Goal: Task Accomplishment & Management: Use online tool/utility

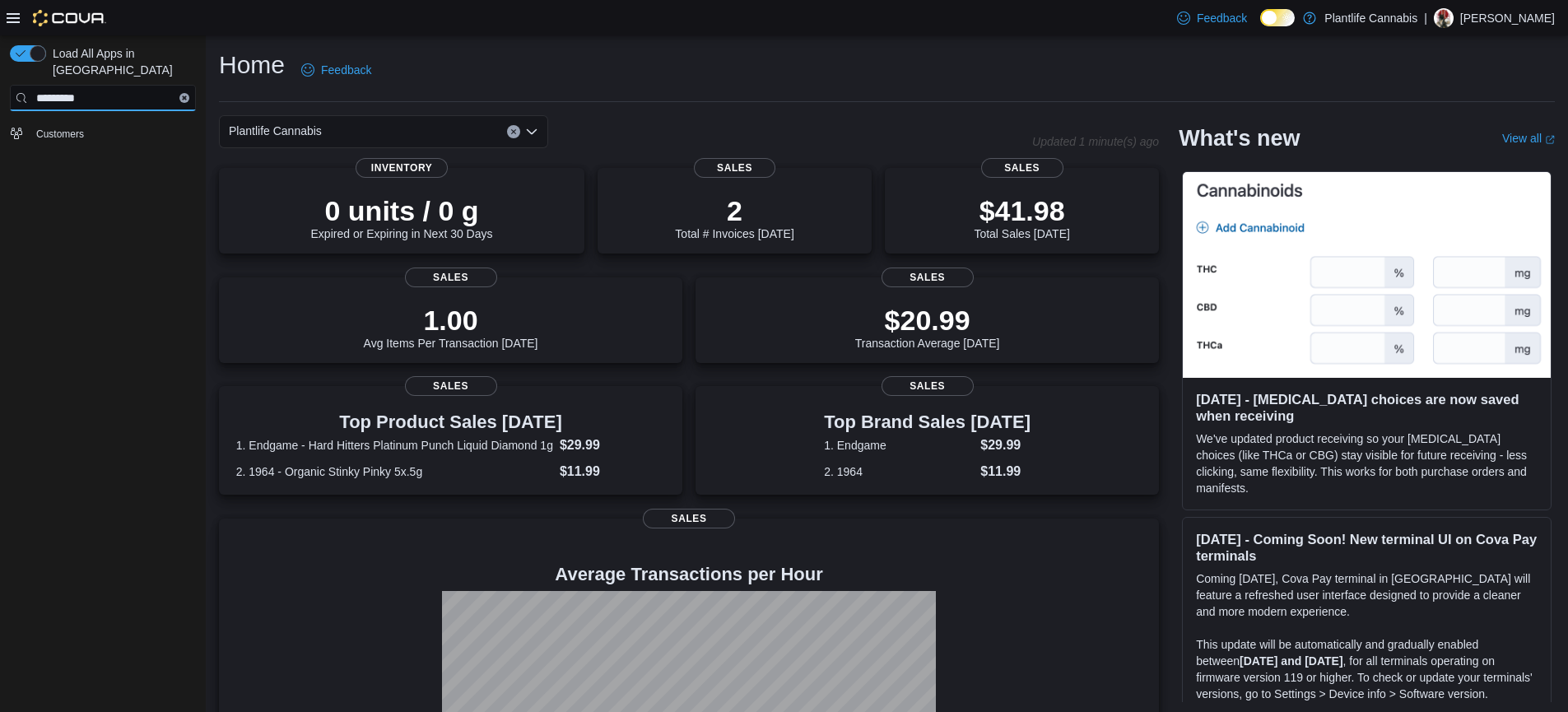
click at [189, 85] on input "*********" at bounding box center [103, 97] width 186 height 26
click at [184, 96] on icon "Clear input" at bounding box center [185, 98] width 5 height 5
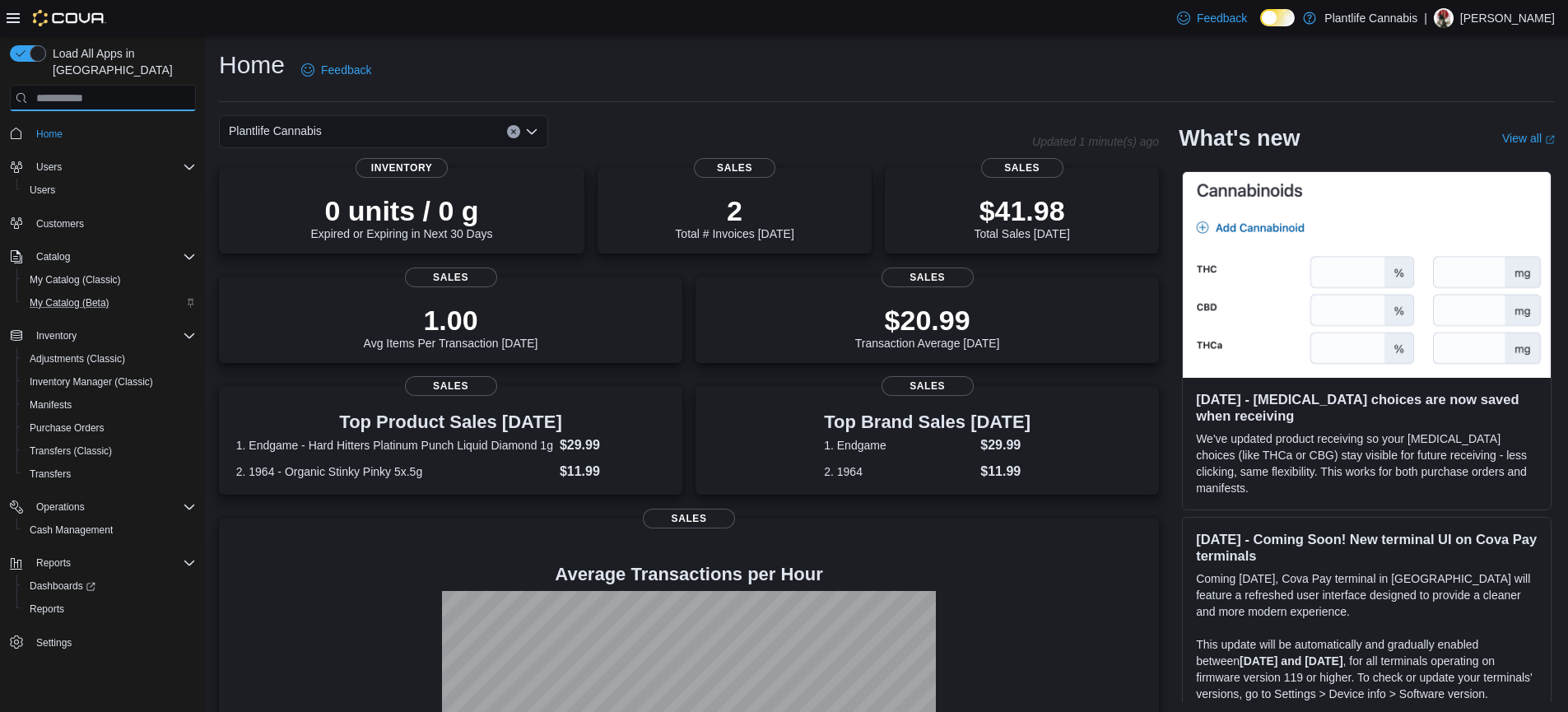
scroll to position [156, 0]
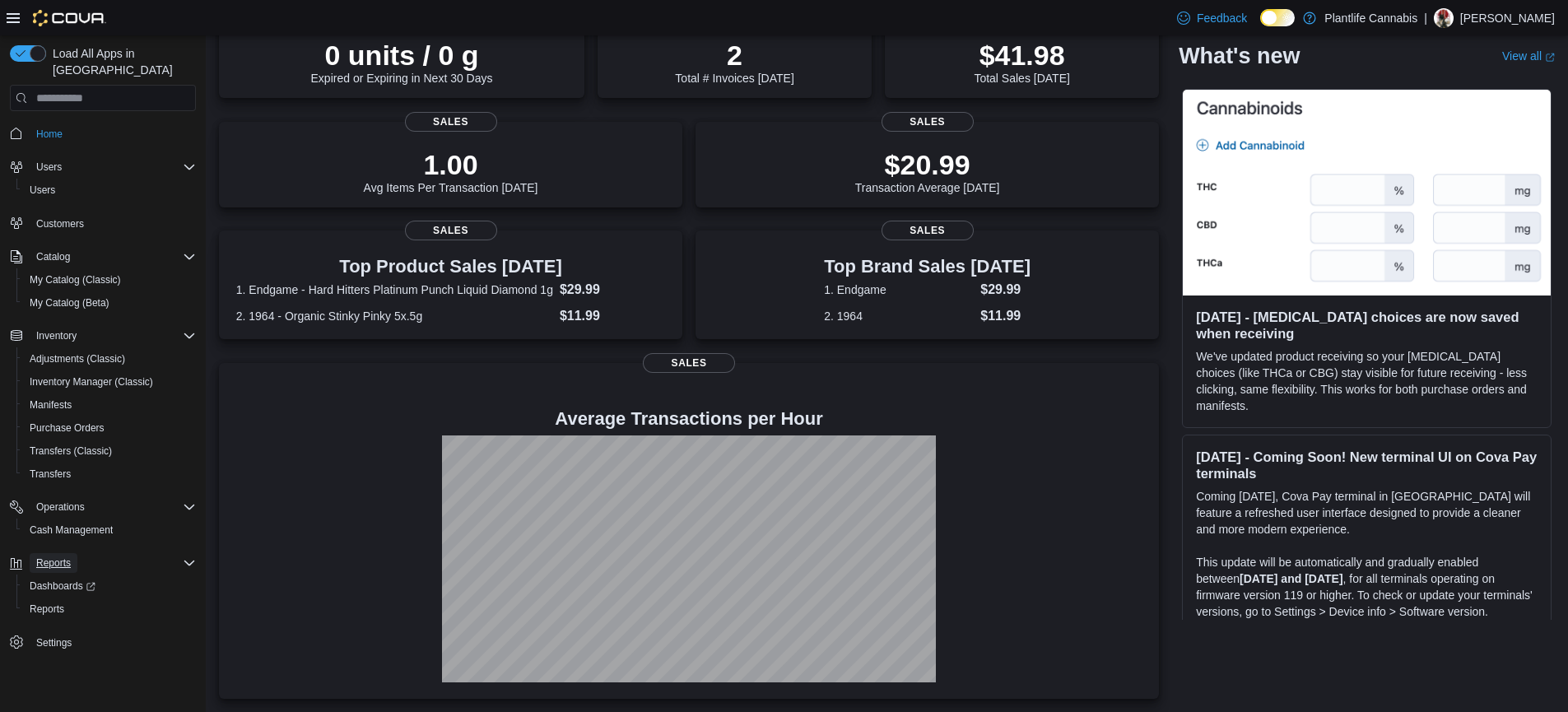
click at [47, 553] on span "Reports" at bounding box center [54, 563] width 35 height 20
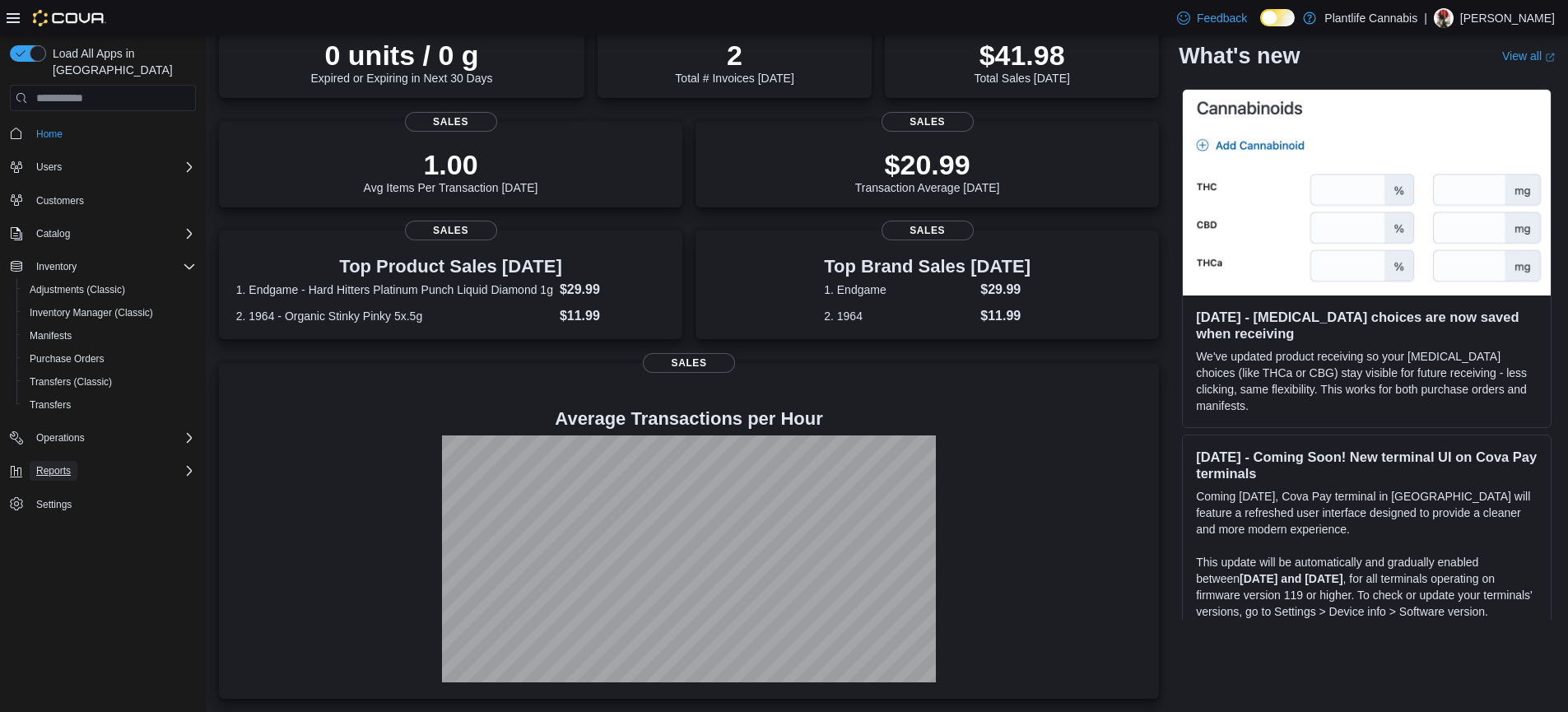
click at [67, 461] on span "Reports" at bounding box center [54, 471] width 35 height 20
click at [51, 510] on span "Reports" at bounding box center [46, 516] width 35 height 13
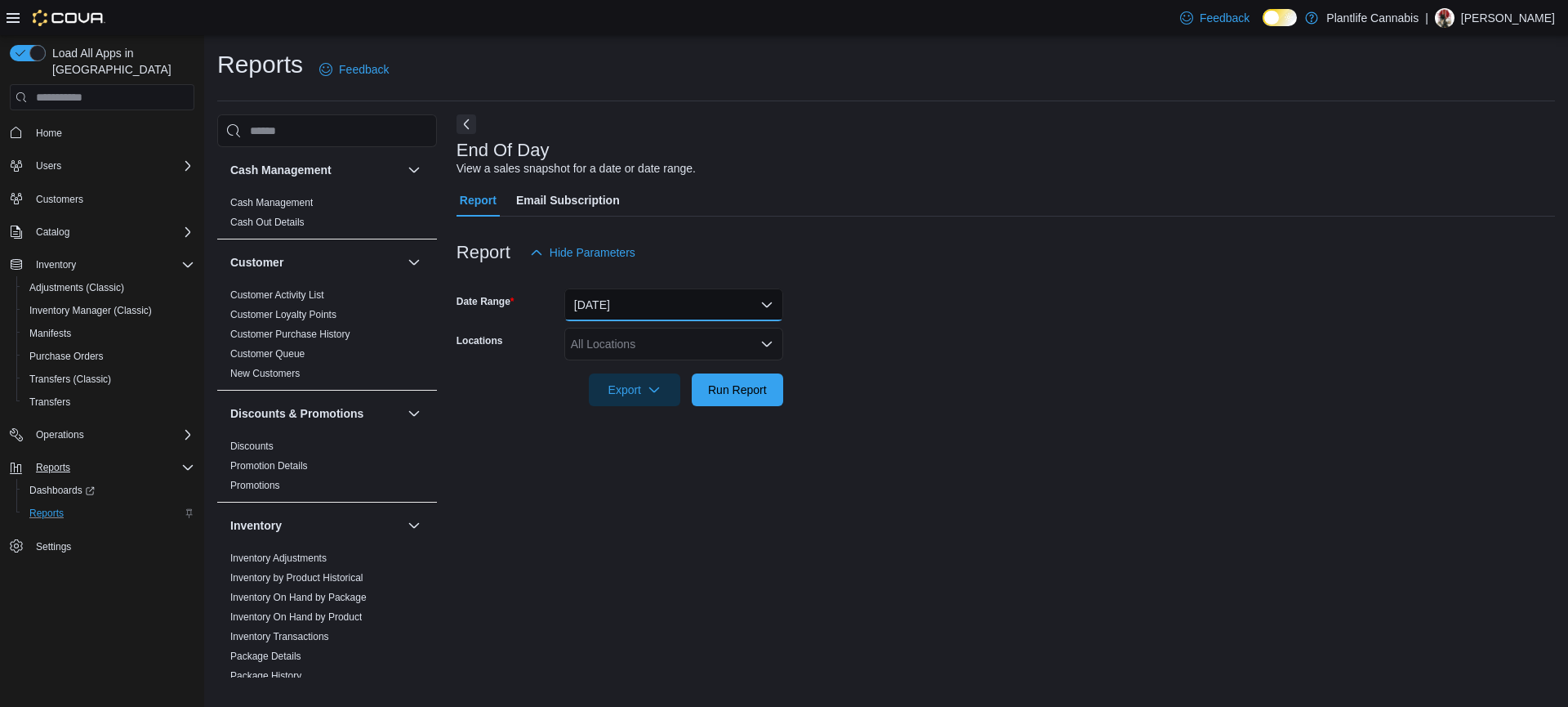
click at [640, 302] on button "Today" at bounding box center [673, 304] width 219 height 33
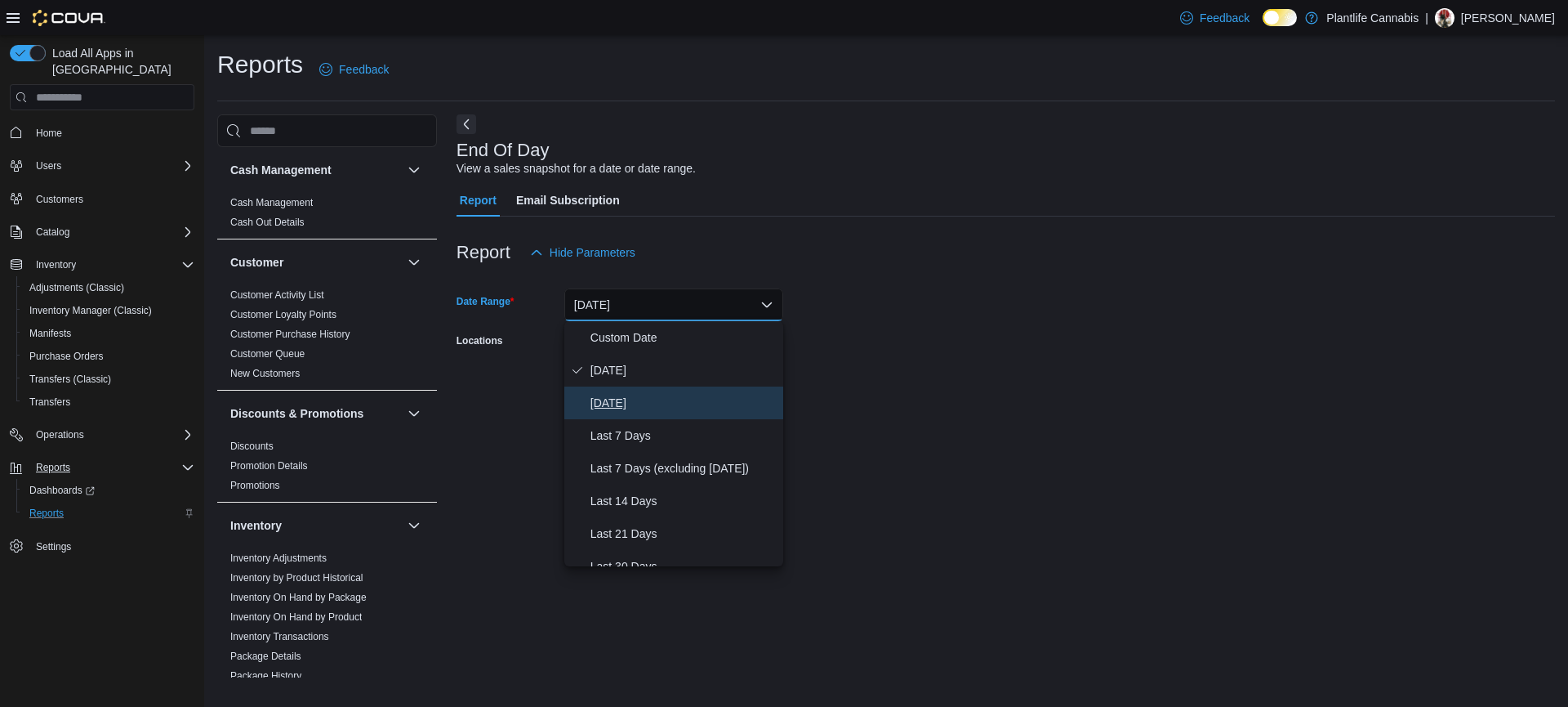
click at [621, 399] on span "Yesterday" at bounding box center [684, 403] width 186 height 20
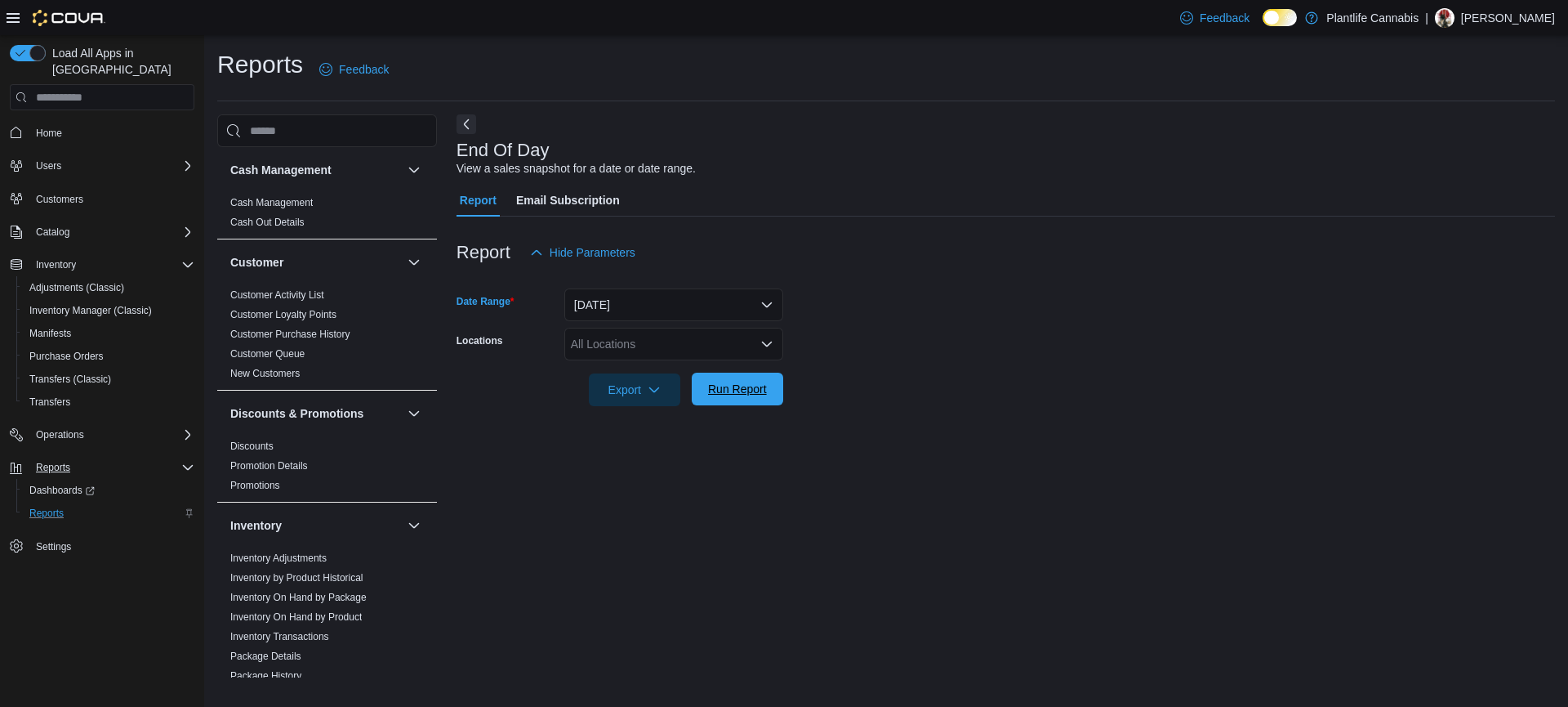
click at [754, 395] on span "Run Report" at bounding box center [738, 389] width 59 height 16
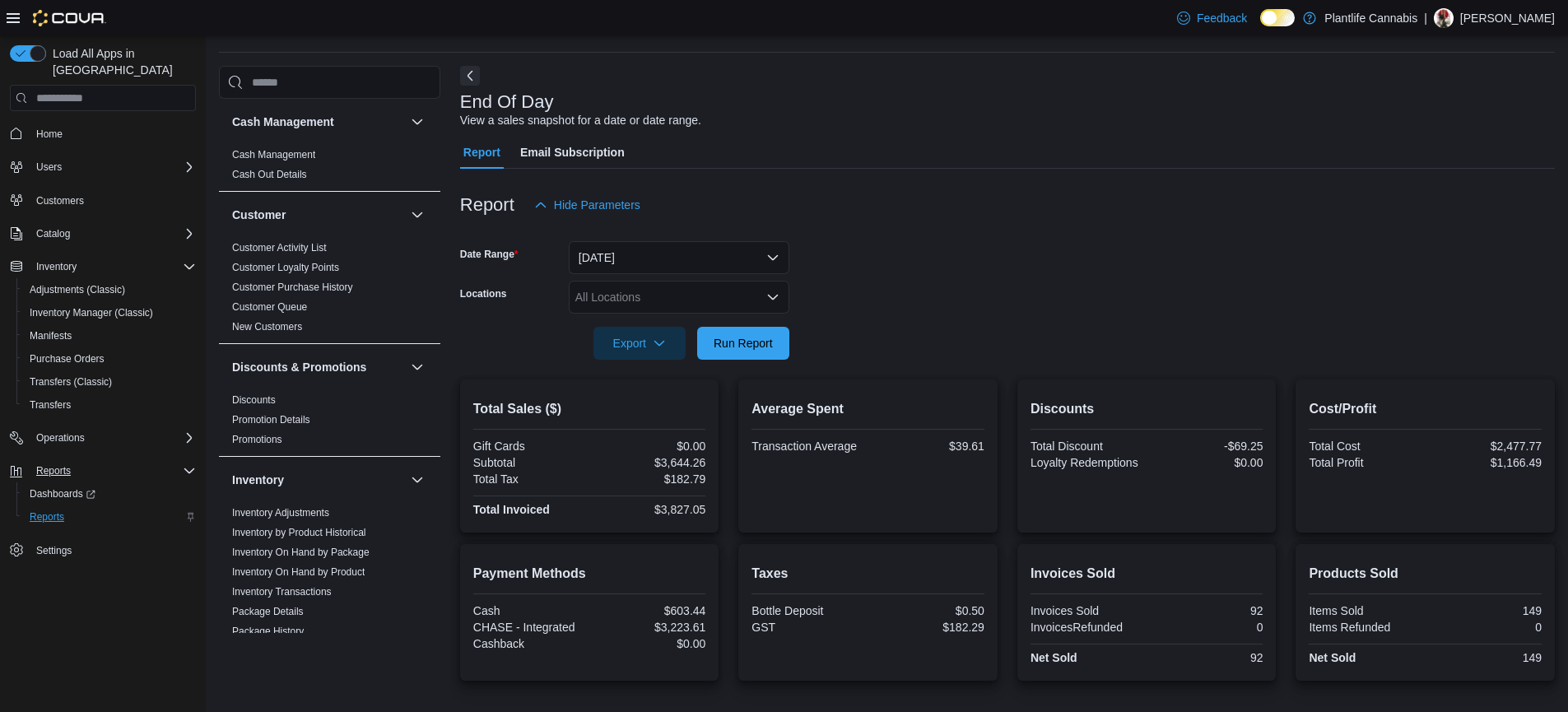
scroll to position [51, 0]
click at [56, 125] on span "Home" at bounding box center [49, 134] width 26 height 20
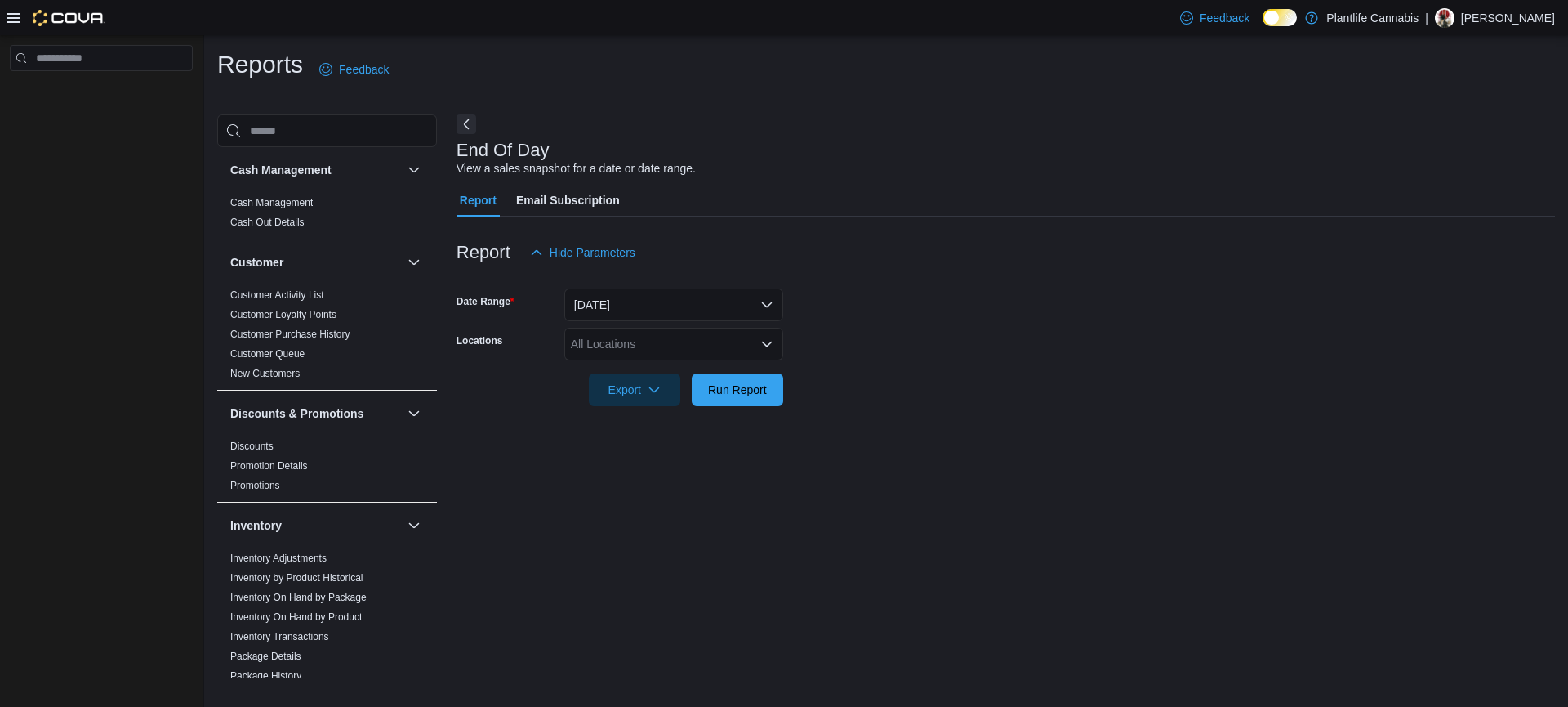
click at [12, 24] on icon at bounding box center [12, 18] width 13 height 13
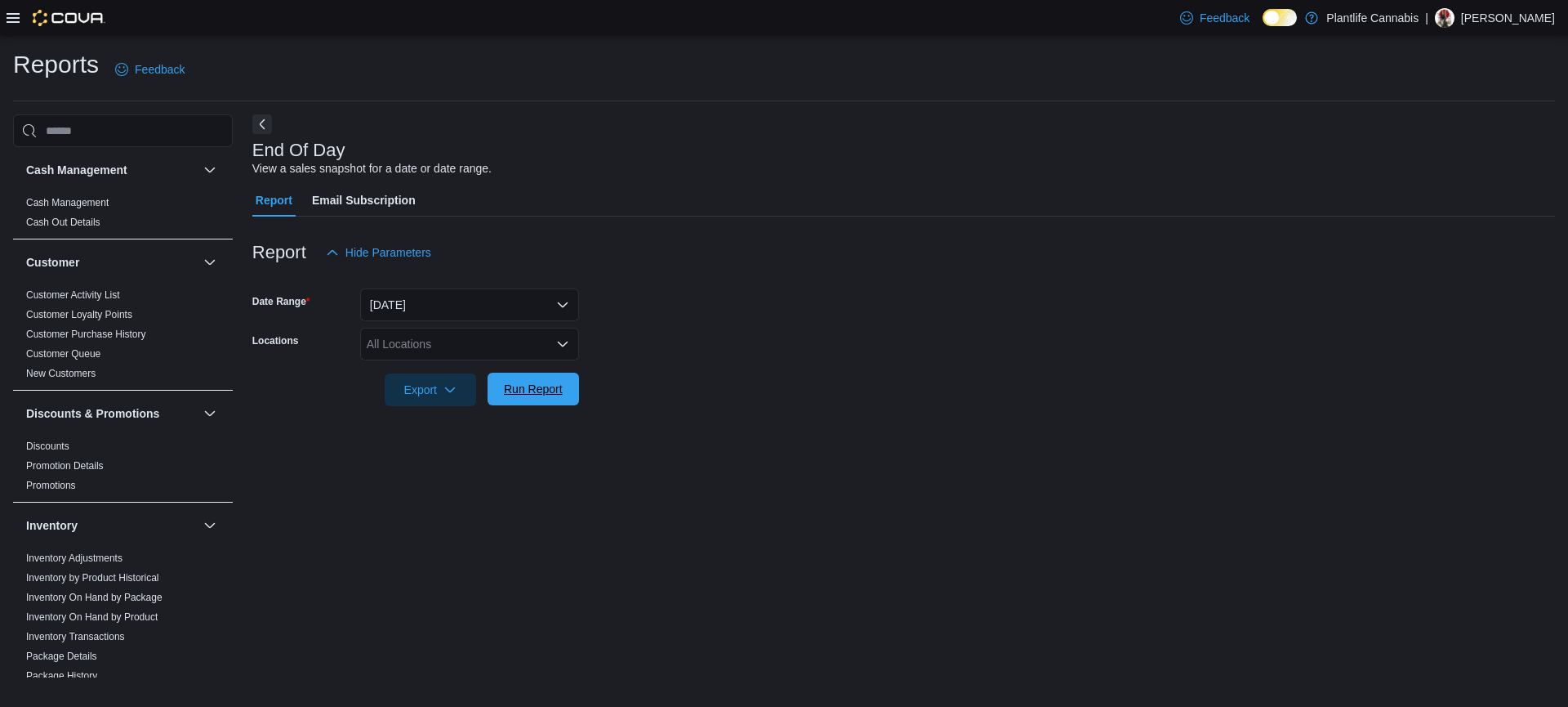
click at [527, 395] on span "Run Report" at bounding box center [533, 389] width 59 height 16
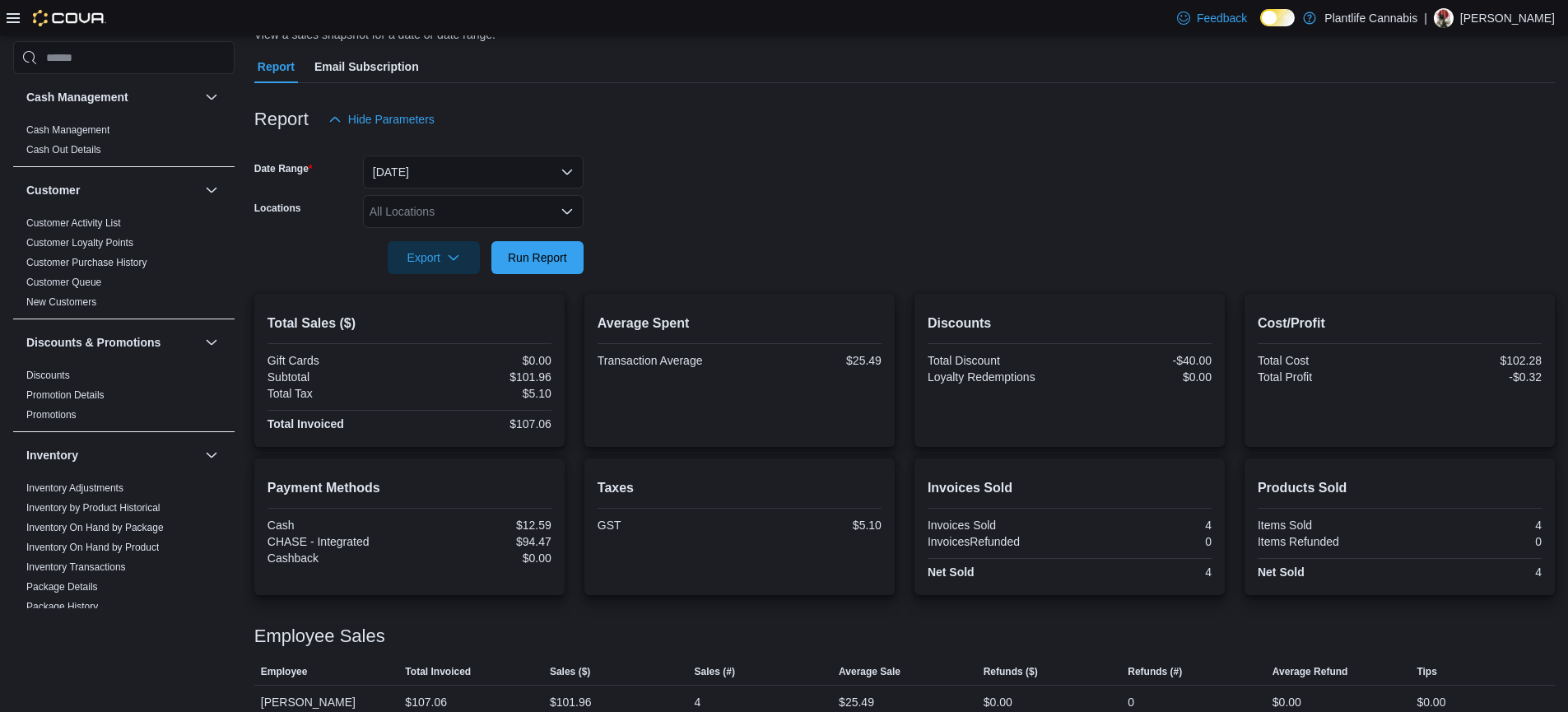
scroll to position [155, 0]
